Goal: Check status: Check status

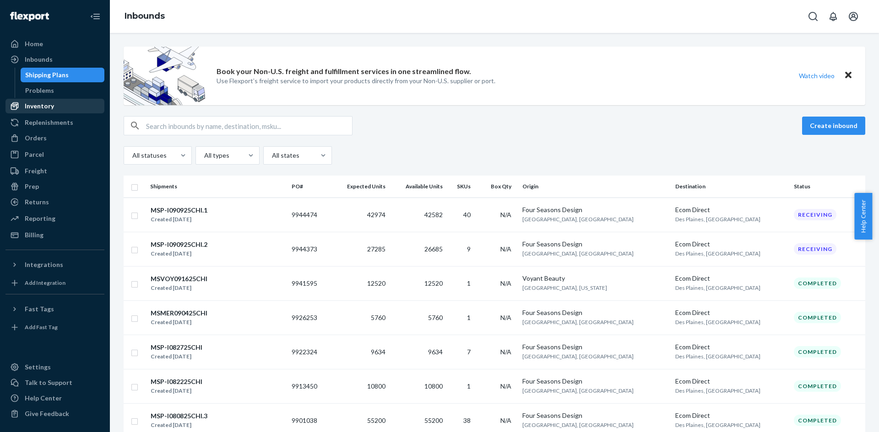
click at [52, 111] on div "Inventory" at bounding box center [54, 106] width 97 height 13
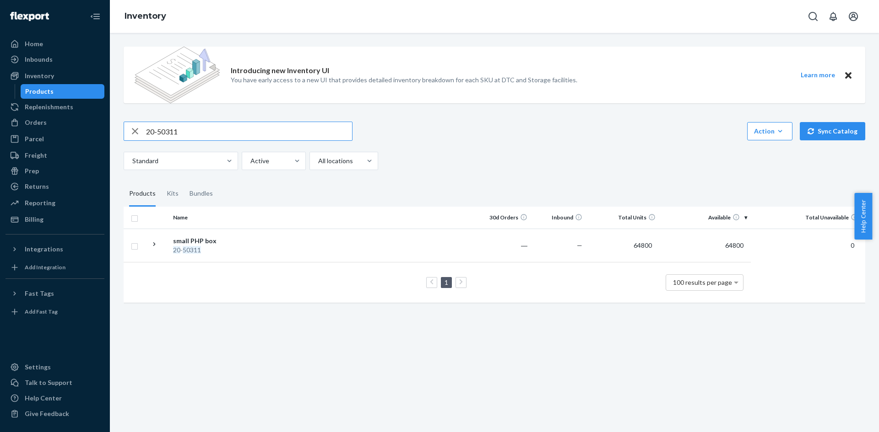
drag, startPoint x: 180, startPoint y: 130, endPoint x: 139, endPoint y: 128, distance: 41.2
click at [139, 128] on div "20-50311" at bounding box center [238, 131] width 228 height 18
paste input "3"
drag, startPoint x: 178, startPoint y: 129, endPoint x: 128, endPoint y: 129, distance: 50.3
click at [128, 129] on div "20-50313" at bounding box center [238, 131] width 228 height 18
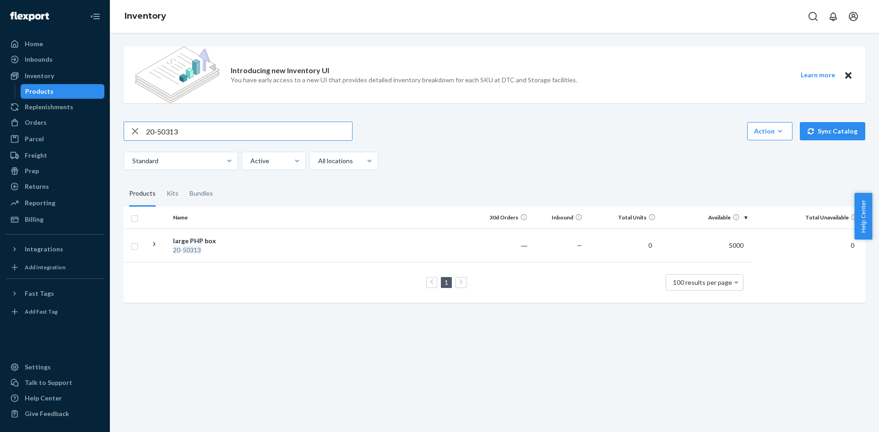
paste input "2"
drag, startPoint x: 213, startPoint y: 126, endPoint x: 135, endPoint y: 121, distance: 78.0
click at [135, 121] on div "Introducing new Inventory UI You have early access to a new UI that provides de…" at bounding box center [494, 175] width 755 height 273
paste input "RC3PK"
type input "RC3PK"
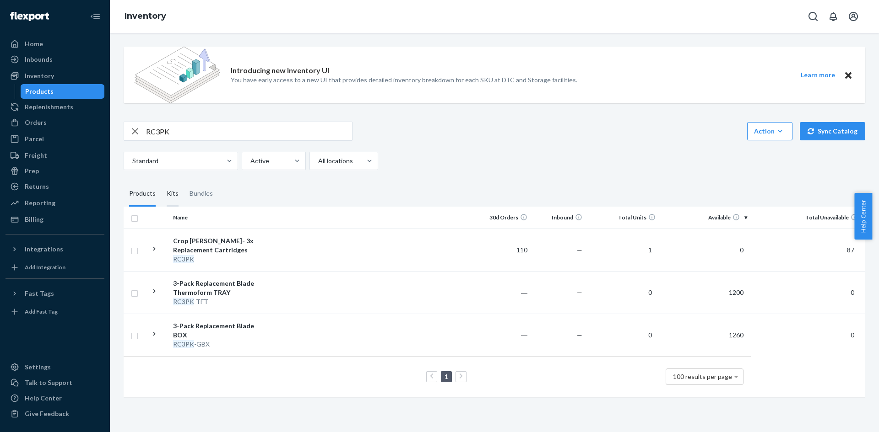
click at [170, 196] on div "Kits" at bounding box center [173, 194] width 12 height 26
click at [161, 181] on input "Kits" at bounding box center [161, 181] width 0 height 0
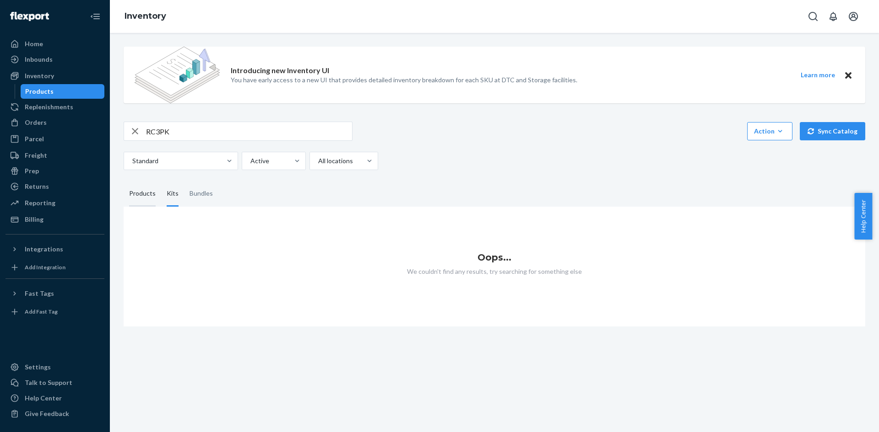
click at [144, 192] on div "Products" at bounding box center [142, 194] width 27 height 26
click at [124, 181] on input "Products" at bounding box center [124, 181] width 0 height 0
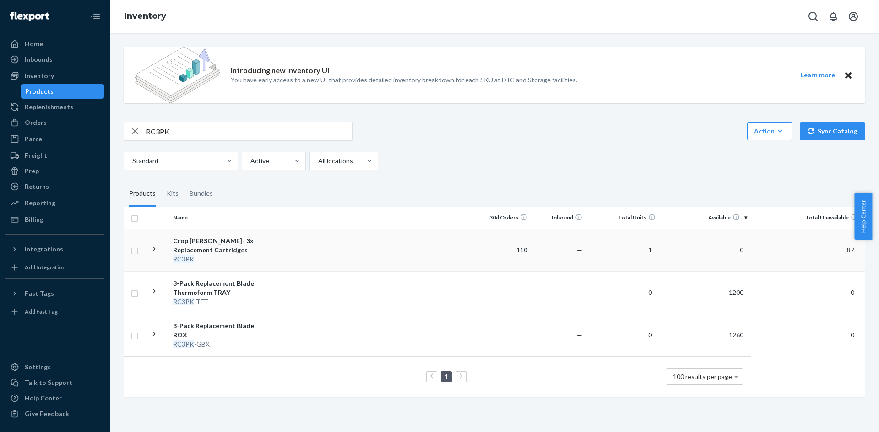
click at [301, 254] on td at bounding box center [374, 250] width 204 height 43
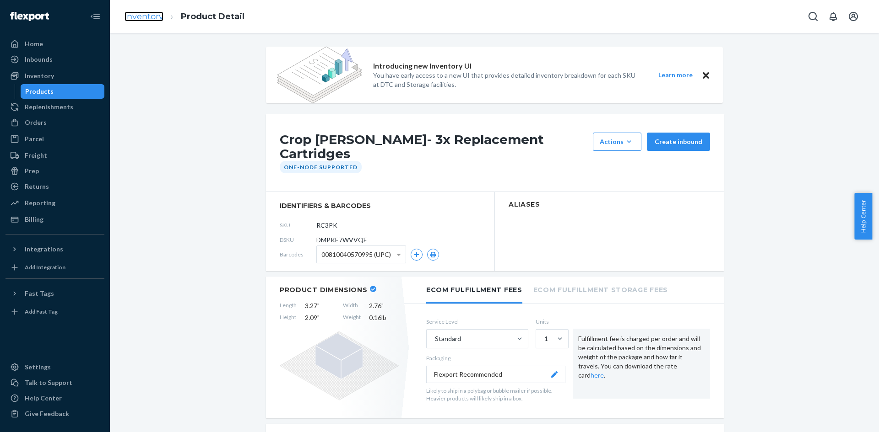
click at [131, 19] on link "Inventory" at bounding box center [143, 16] width 39 height 10
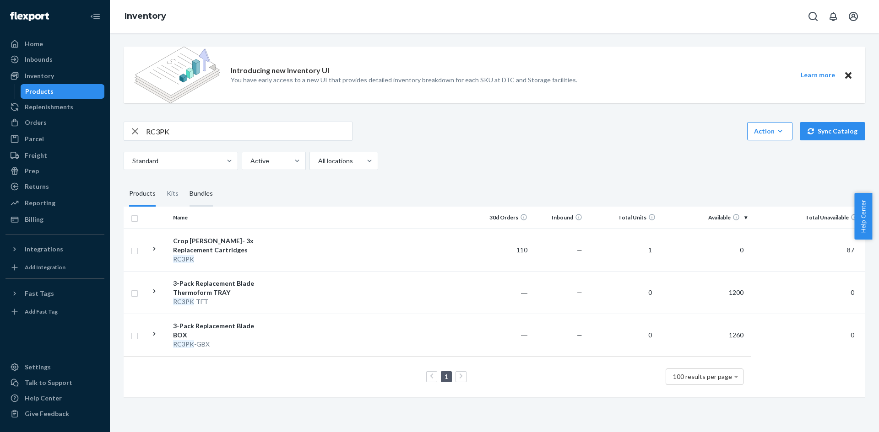
drag, startPoint x: 218, startPoint y: 193, endPoint x: 213, endPoint y: 183, distance: 10.8
click at [218, 193] on fieldset "Products Kits Bundles" at bounding box center [494, 194] width 741 height 26
drag, startPoint x: 183, startPoint y: 137, endPoint x: 115, endPoint y: 130, distance: 68.2
click at [115, 130] on div "Introducing new Inventory UI You have early access to a new UI that provides de…" at bounding box center [494, 233] width 769 height 400
paste input "6"
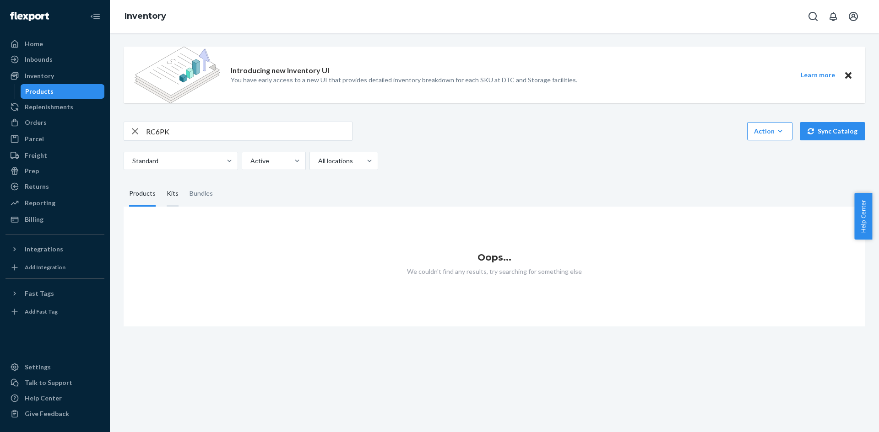
click at [172, 193] on div "Kits" at bounding box center [173, 194] width 12 height 26
click at [161, 181] on input "Kits" at bounding box center [161, 181] width 0 height 0
click at [189, 132] on input "RC6PK" at bounding box center [249, 131] width 206 height 18
drag, startPoint x: 186, startPoint y: 132, endPoint x: 134, endPoint y: 129, distance: 52.8
click at [134, 129] on div "RC6PK" at bounding box center [238, 131] width 228 height 18
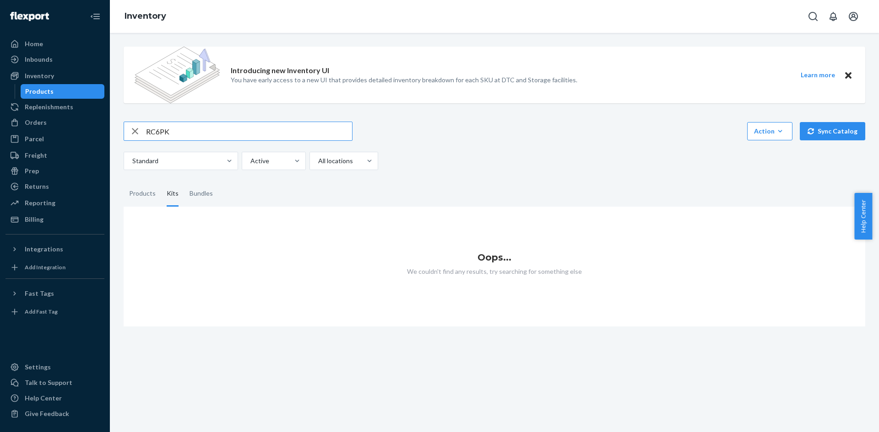
paste input "S4"
type input "RS4"
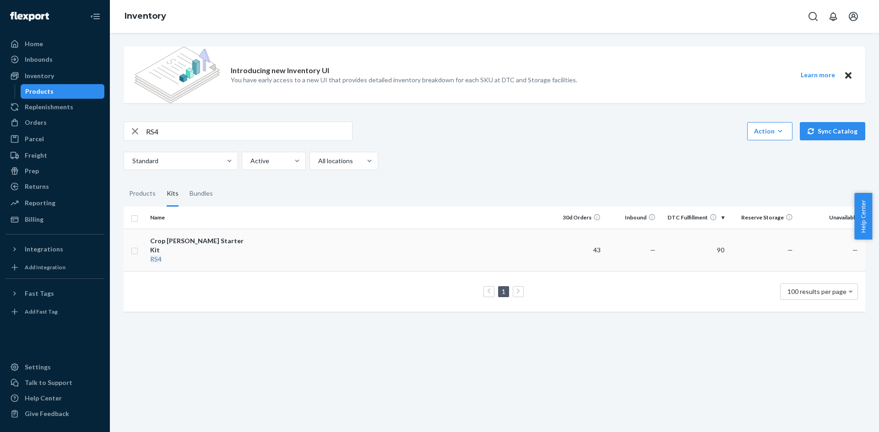
click at [275, 247] on td at bounding box center [399, 250] width 300 height 43
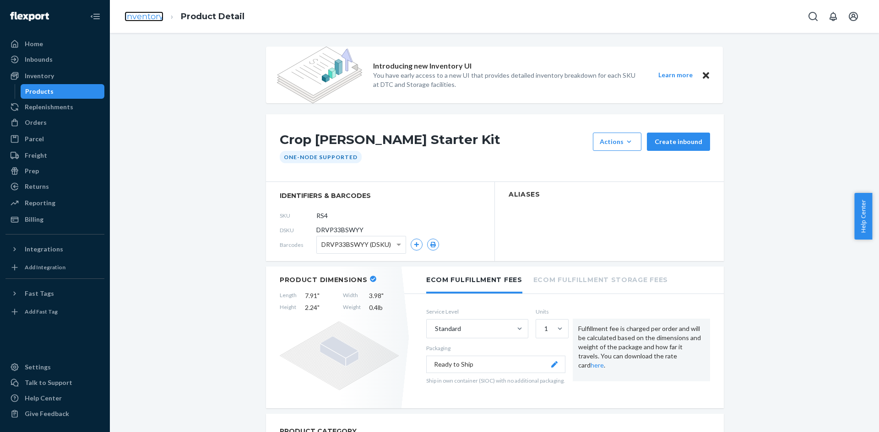
click at [151, 18] on link "Inventory" at bounding box center [143, 16] width 39 height 10
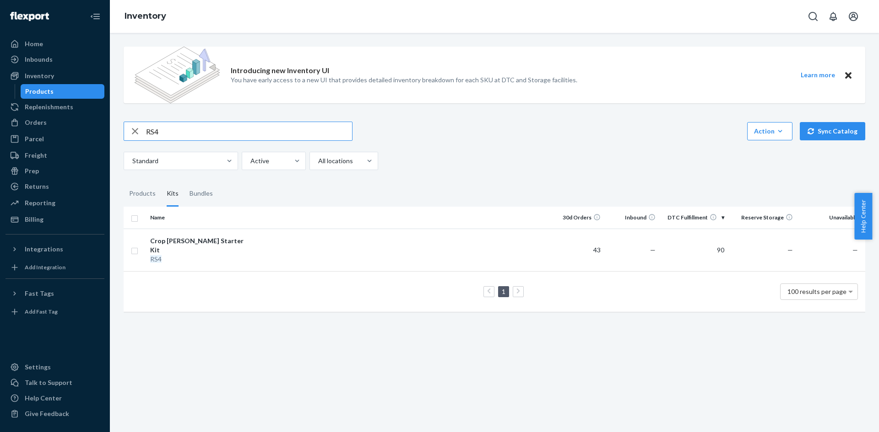
drag, startPoint x: 171, startPoint y: 135, endPoint x: 121, endPoint y: 124, distance: 51.6
click at [121, 124] on div "Introducing new Inventory UI You have early access to a new UI that provides de…" at bounding box center [494, 180] width 755 height 282
type input "ULTRASMKIT"
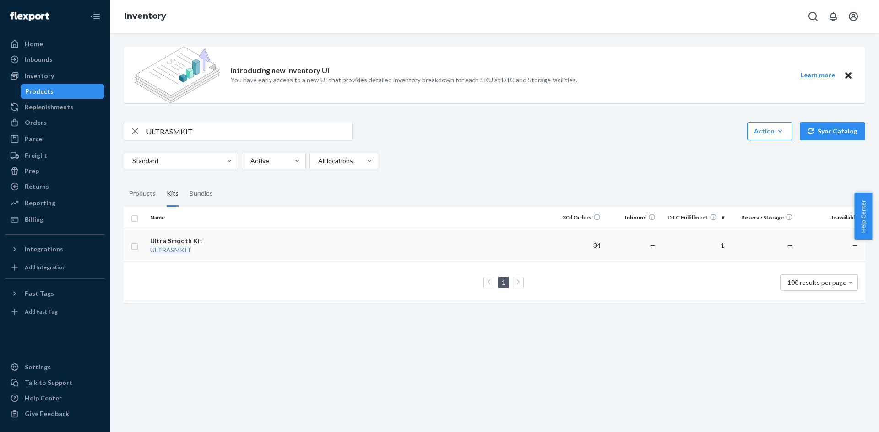
click at [243, 249] on div "ULTRASMKIT" at bounding box center [198, 250] width 96 height 9
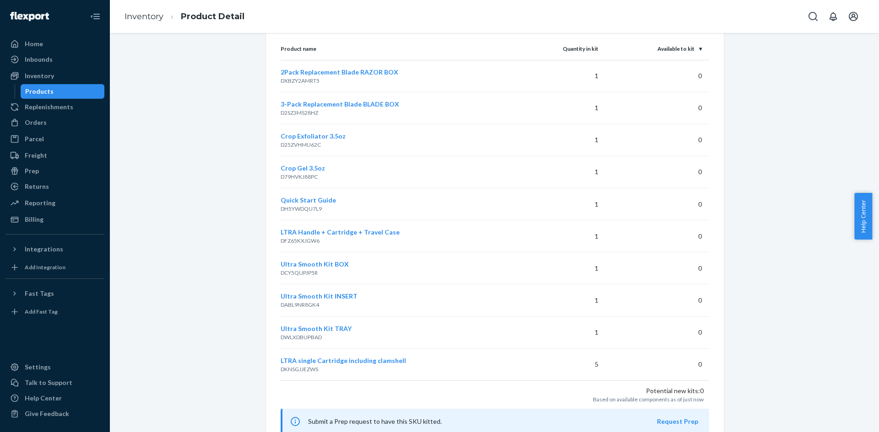
scroll to position [778, 0]
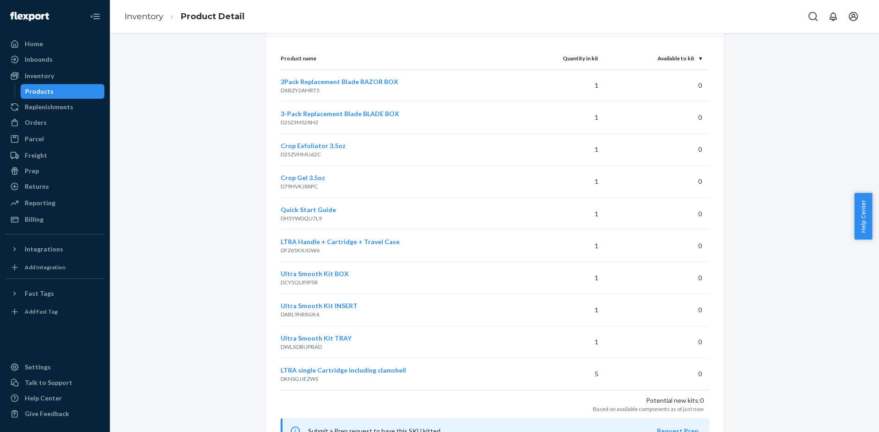
click at [148, 221] on div "Introducing new Inventory UI You have early access to a new UI that provides de…" at bounding box center [494, 97] width 755 height 1657
click at [157, 213] on div "Introducing new Inventory UI You have early access to a new UI that provides de…" at bounding box center [494, 97] width 755 height 1657
click at [157, 235] on div "Introducing new Inventory UI You have early access to a new UI that provides de…" at bounding box center [494, 97] width 755 height 1657
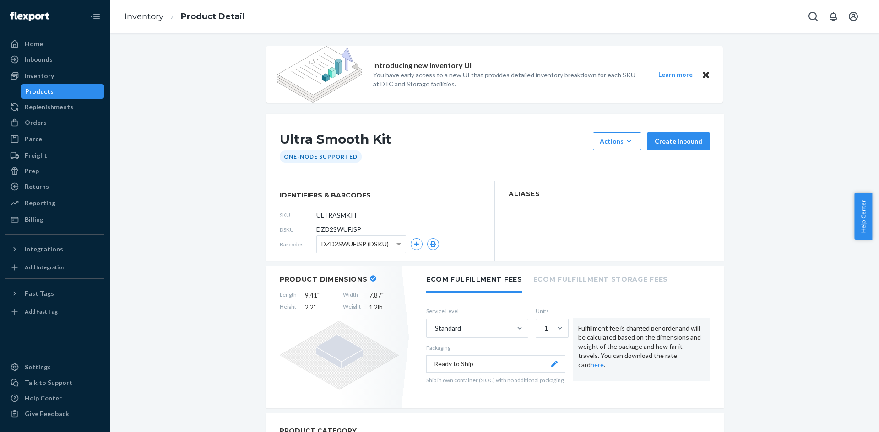
scroll to position [0, 0]
click at [144, 13] on link "Inventory" at bounding box center [143, 16] width 39 height 10
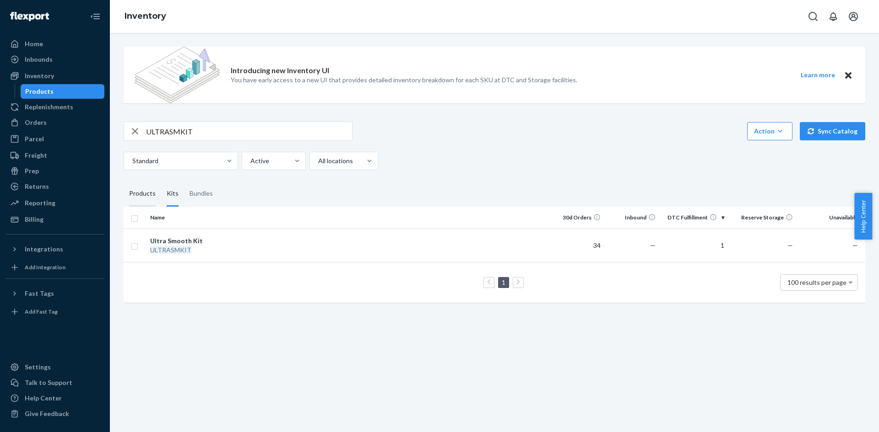
click at [142, 195] on div "Products" at bounding box center [142, 194] width 27 height 26
click at [124, 181] on input "Products" at bounding box center [124, 181] width 0 height 0
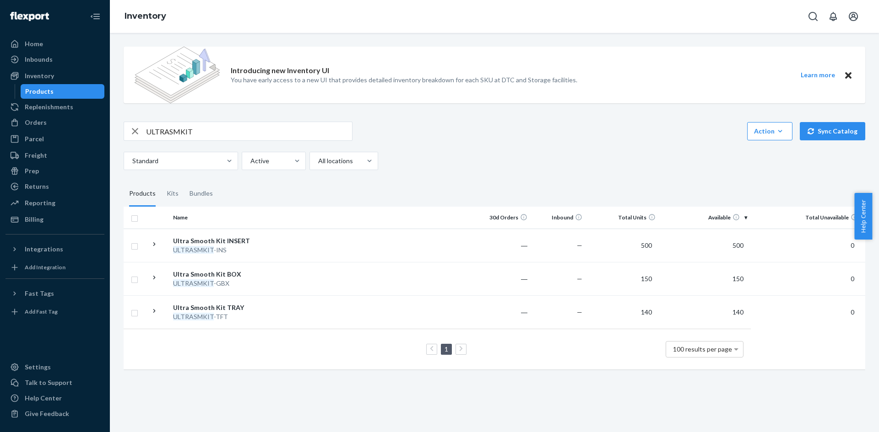
drag, startPoint x: 197, startPoint y: 129, endPoint x: 146, endPoint y: 126, distance: 50.9
click at [146, 126] on input "ULTRASMKIT" at bounding box center [249, 131] width 206 height 18
paste input "30-00060-K"
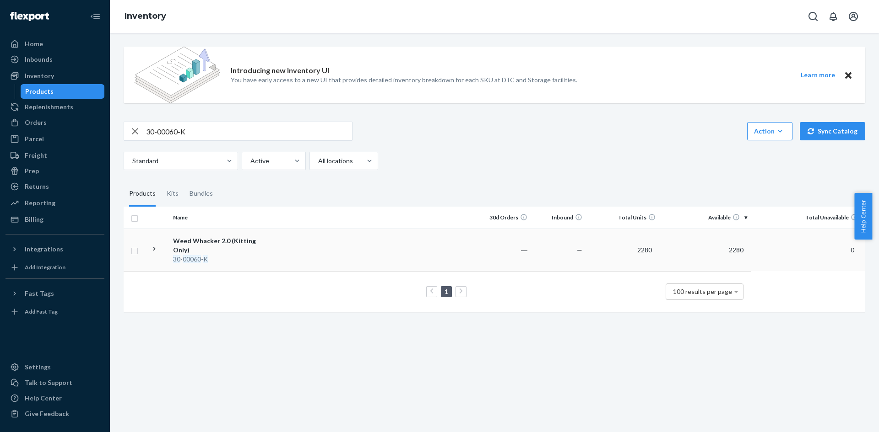
drag, startPoint x: 205, startPoint y: 302, endPoint x: 209, endPoint y: 259, distance: 42.7
click at [205, 302] on td "1 100 results per page" at bounding box center [437, 291] width 627 height 41
drag, startPoint x: 190, startPoint y: 128, endPoint x: 148, endPoint y: 127, distance: 41.7
click at [148, 127] on input "30-00060-K" at bounding box center [249, 131] width 206 height 18
click at [197, 129] on input "30-00060-K" at bounding box center [249, 131] width 206 height 18
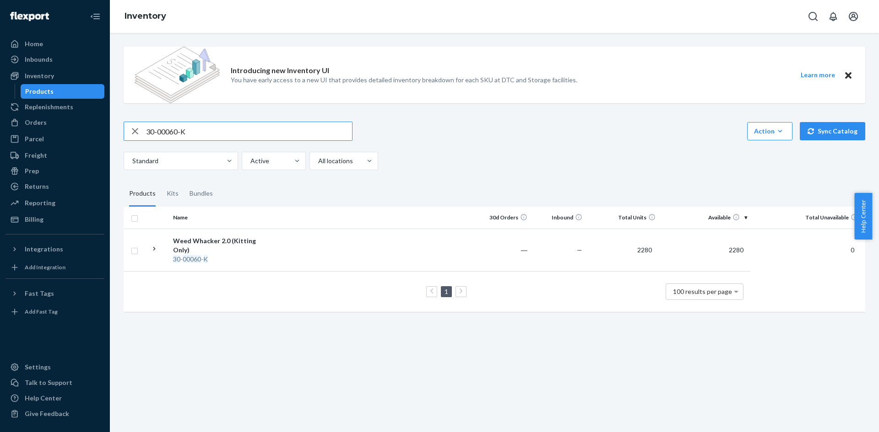
drag, startPoint x: 195, startPoint y: 132, endPoint x: 139, endPoint y: 130, distance: 55.4
click at [139, 130] on div "30-00060-K" at bounding box center [238, 131] width 228 height 18
paste input "10"
type input "30-00100-K"
